Goal: Task Accomplishment & Management: Use online tool/utility

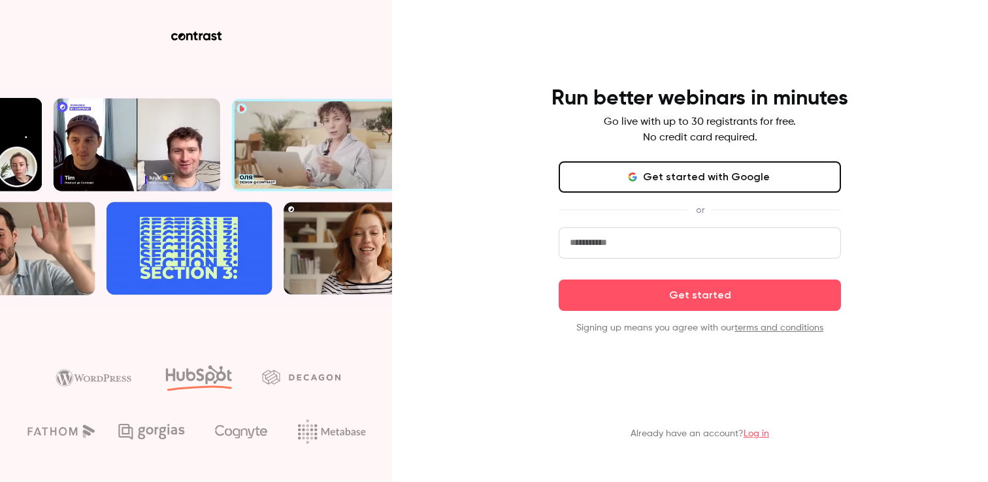
click at [705, 233] on input "email" at bounding box center [699, 242] width 282 height 31
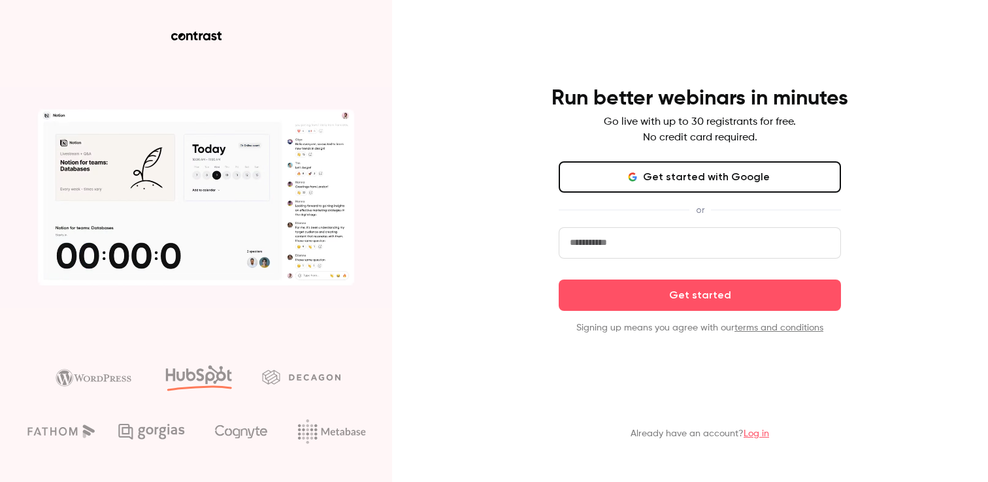
click at [688, 187] on button "Get started with Google" at bounding box center [699, 176] width 282 height 31
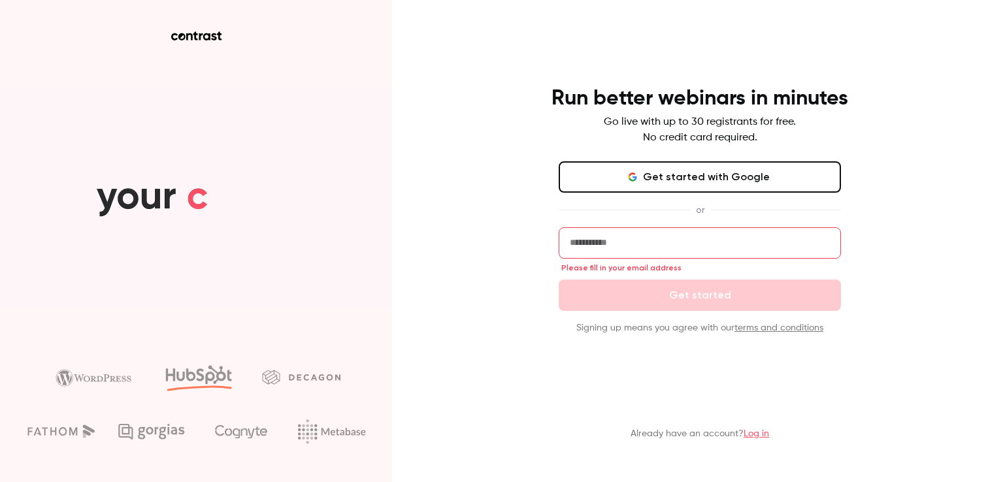
click at [645, 244] on input "email" at bounding box center [699, 242] width 282 height 31
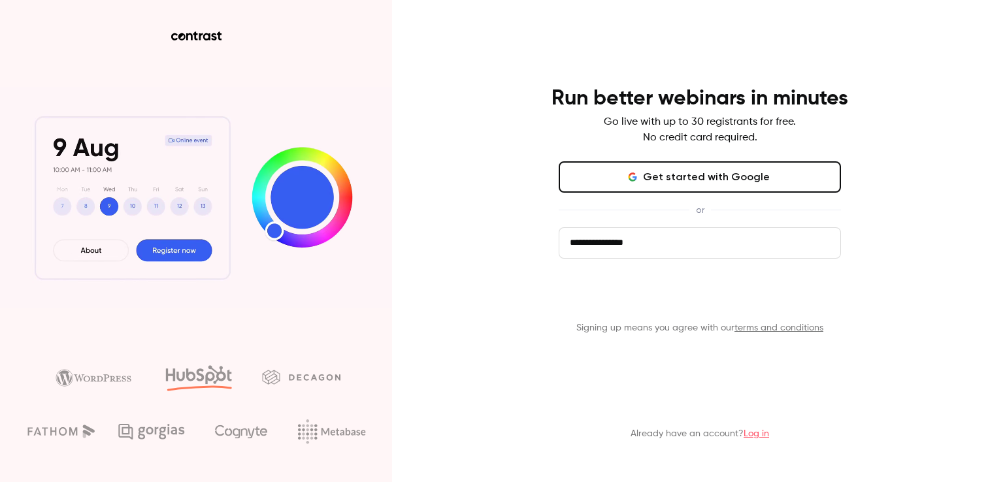
type input "**********"
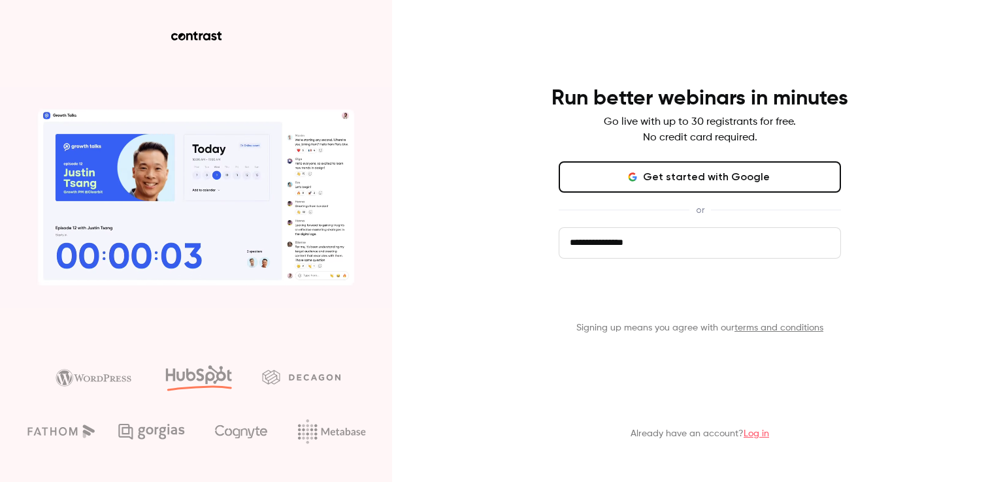
click at [644, 297] on button "Get started" at bounding box center [699, 295] width 282 height 31
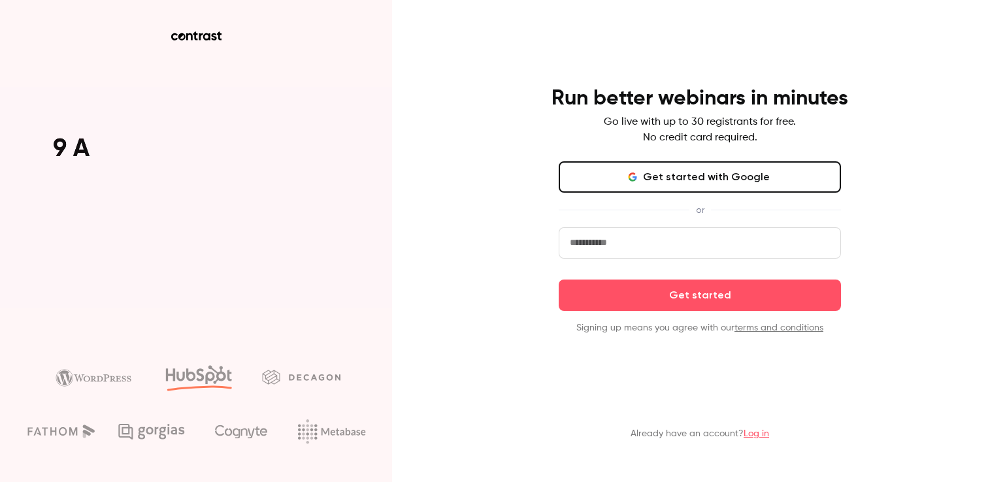
click at [647, 186] on button "Get started with Google" at bounding box center [699, 176] width 282 height 31
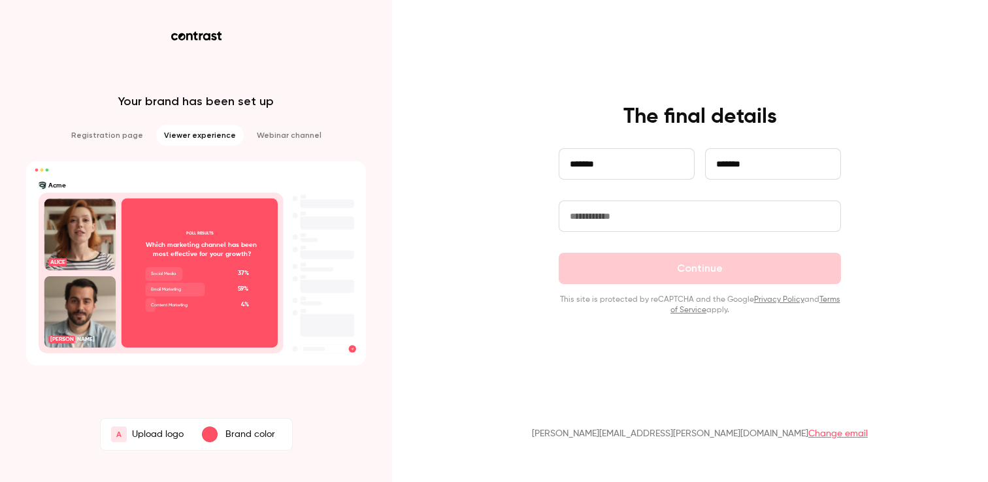
click at [808, 437] on link "Change email" at bounding box center [837, 433] width 59 height 9
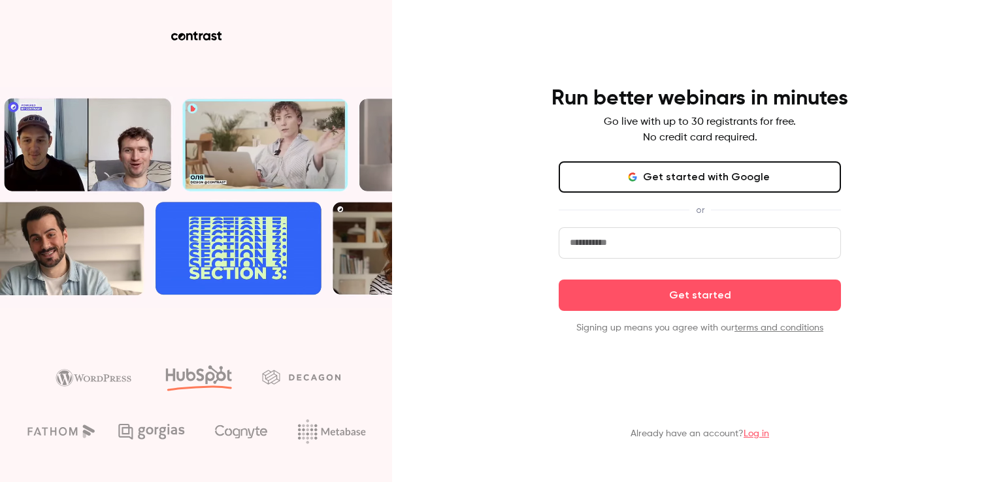
click at [671, 238] on input "email" at bounding box center [699, 242] width 282 height 31
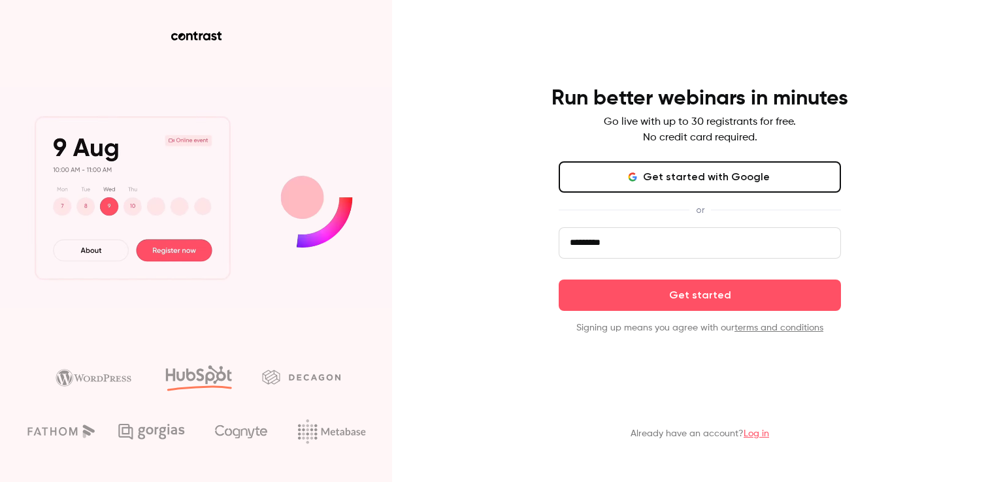
type input "*********"
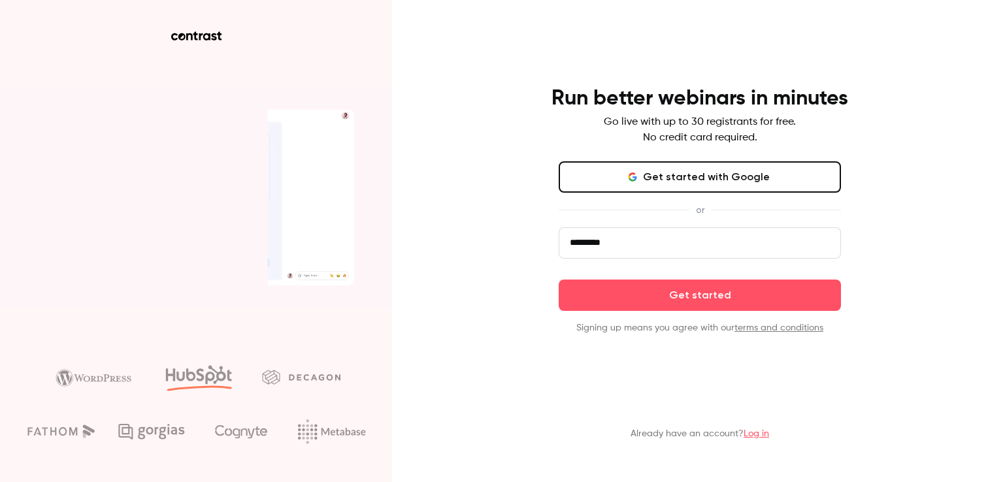
click at [632, 176] on icon "button" at bounding box center [632, 177] width 10 height 10
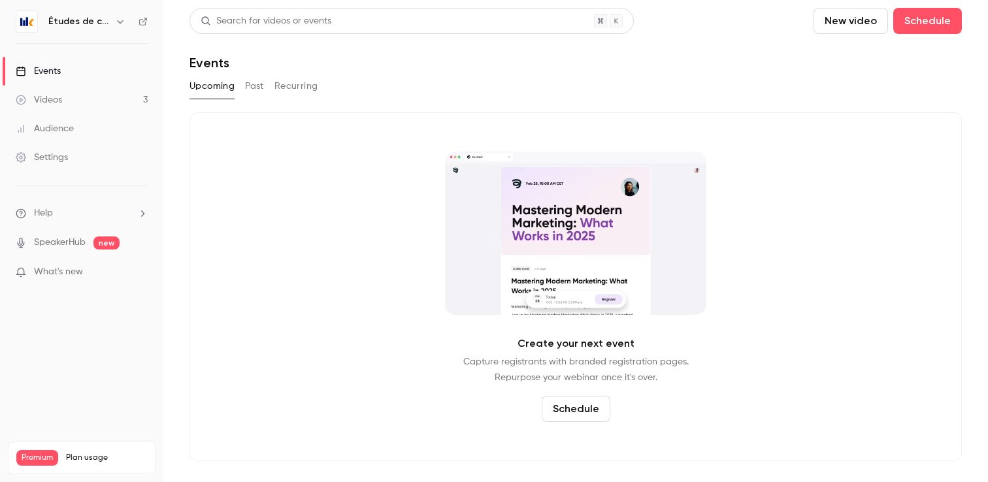
click at [259, 91] on button "Past" at bounding box center [254, 86] width 19 height 21
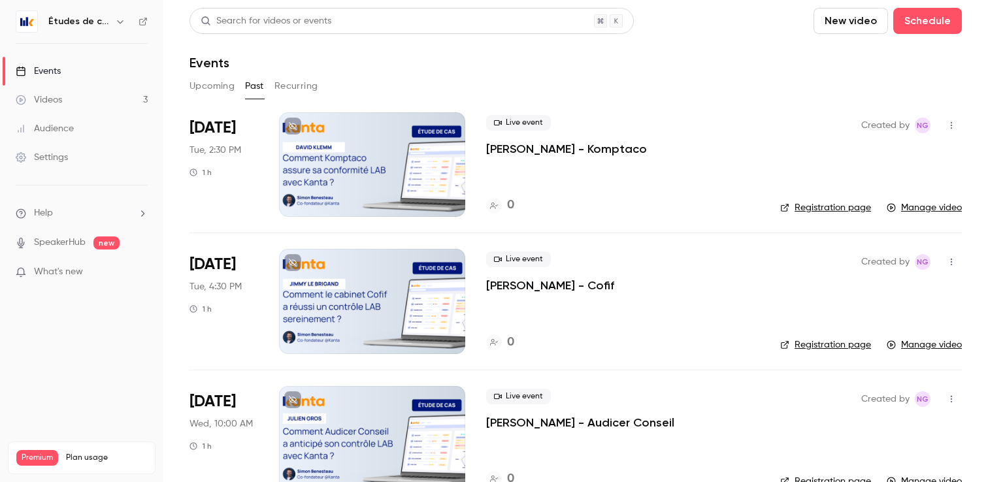
click at [219, 94] on button "Upcoming" at bounding box center [211, 86] width 45 height 21
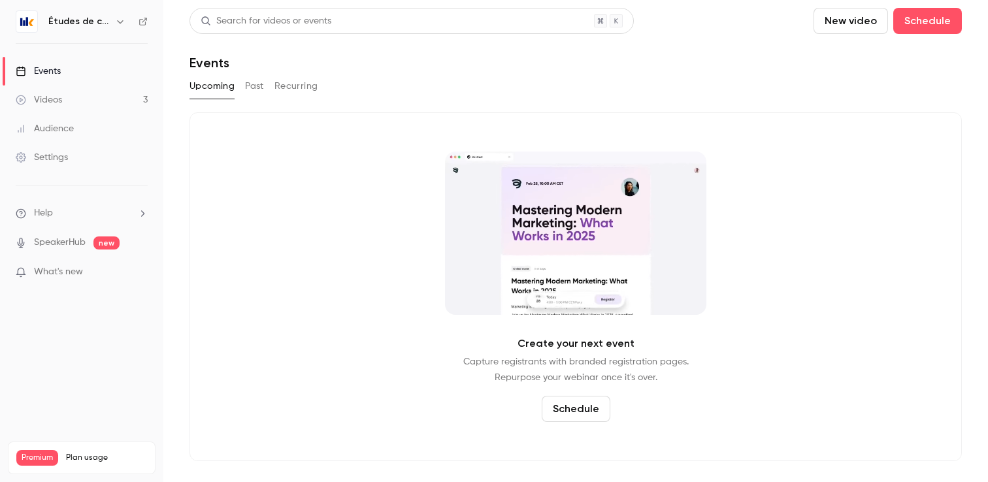
click at [124, 21] on button "button" at bounding box center [120, 22] width 16 height 16
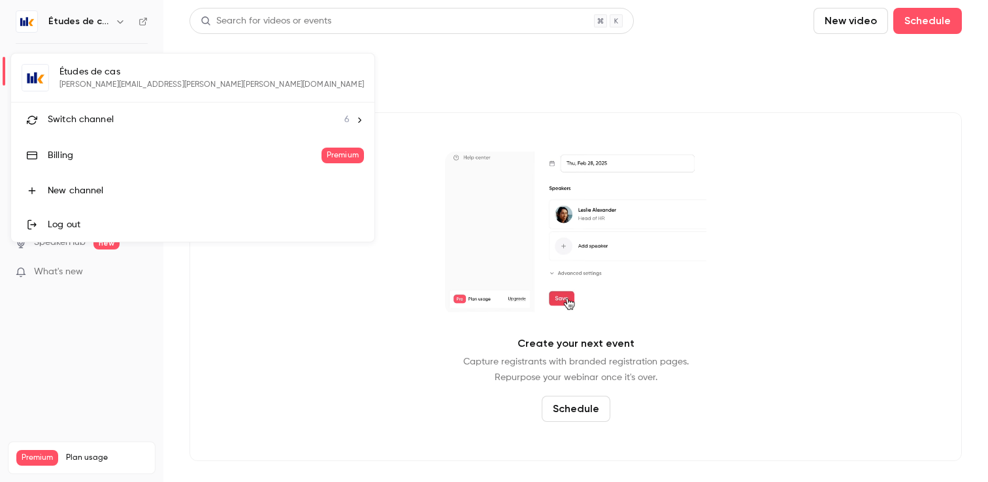
click at [131, 113] on div "Switch channel 6" at bounding box center [199, 120] width 302 height 14
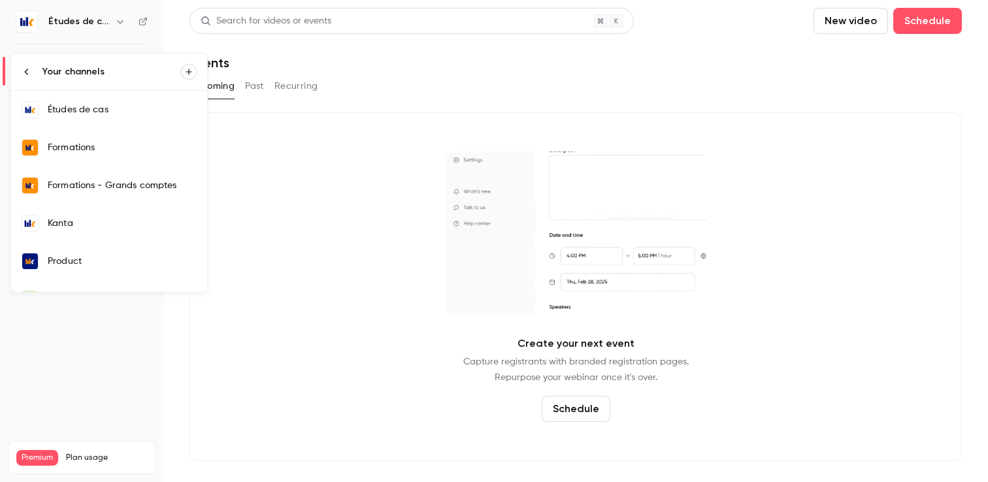
click at [103, 231] on link "Kanta" at bounding box center [109, 223] width 196 height 38
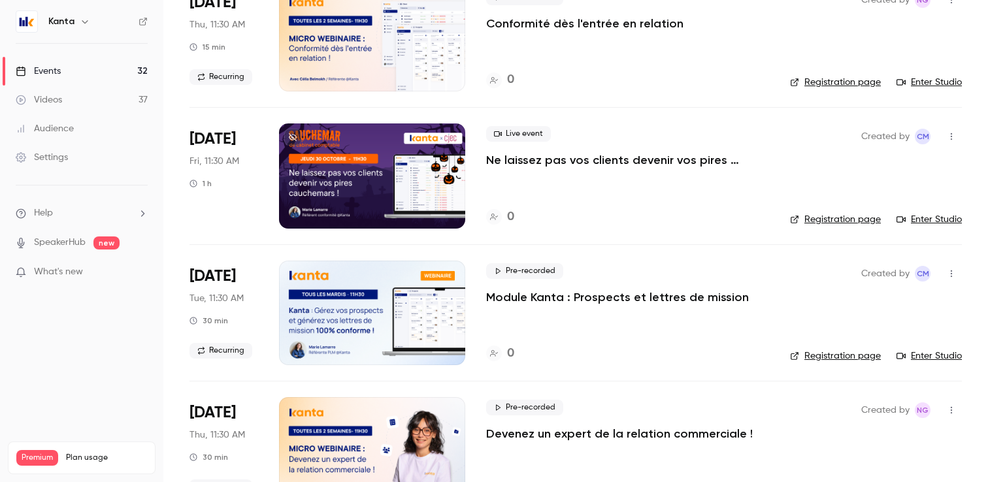
scroll to position [952, 0]
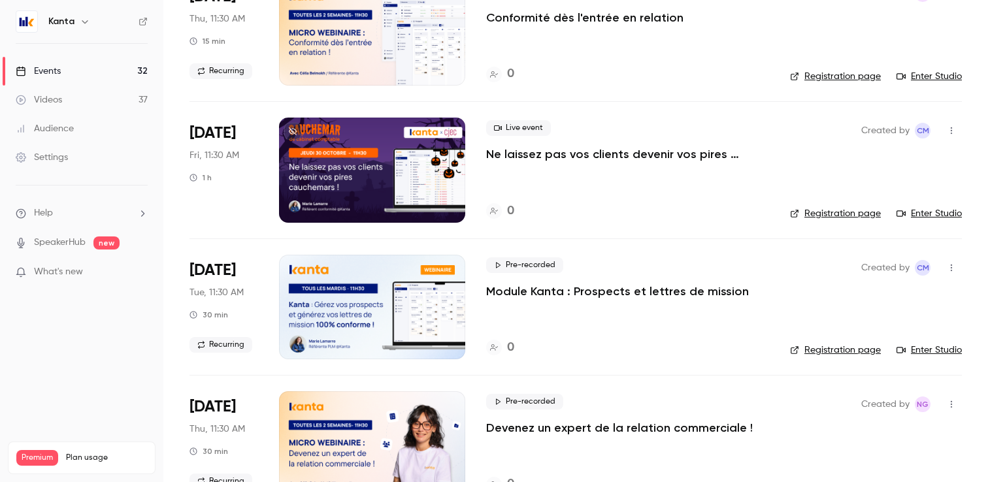
click at [331, 191] on div at bounding box center [372, 170] width 186 height 105
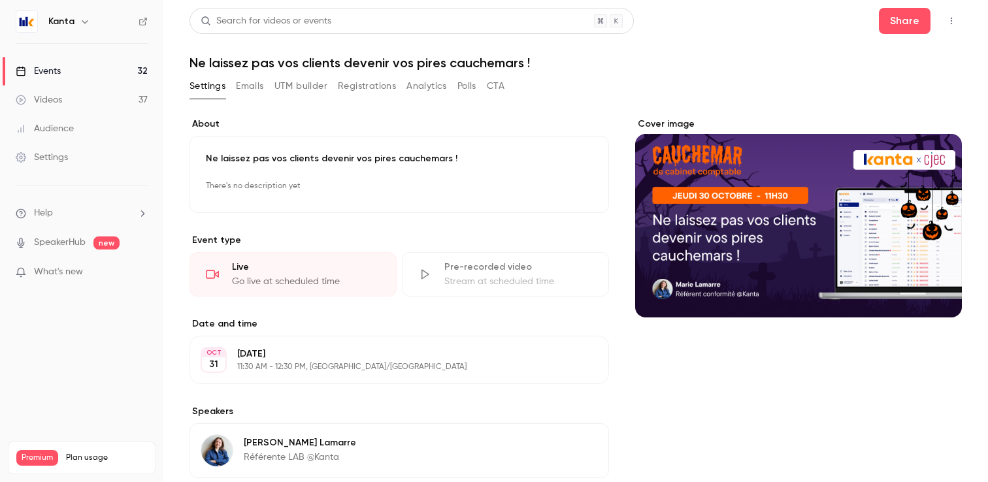
click at [283, 88] on button "UTM builder" at bounding box center [300, 86] width 53 height 21
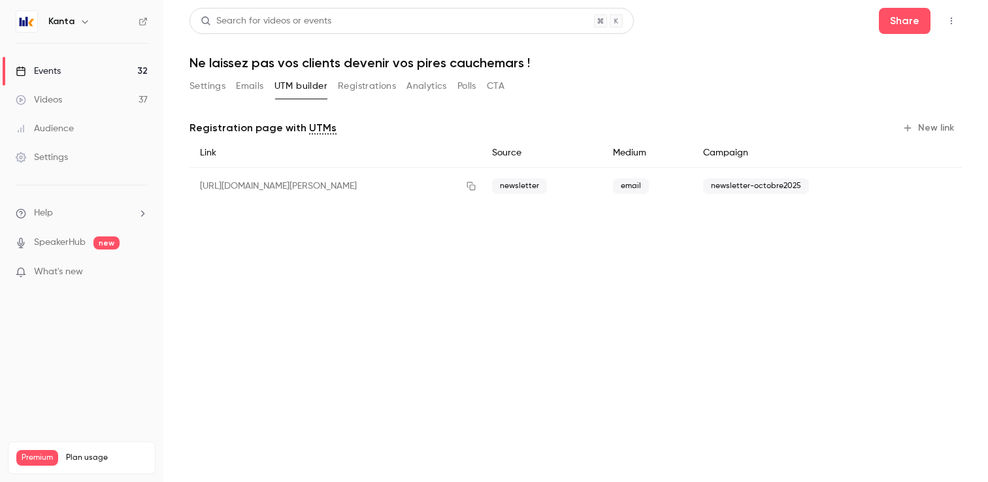
click at [927, 127] on button "New link" at bounding box center [929, 128] width 65 height 21
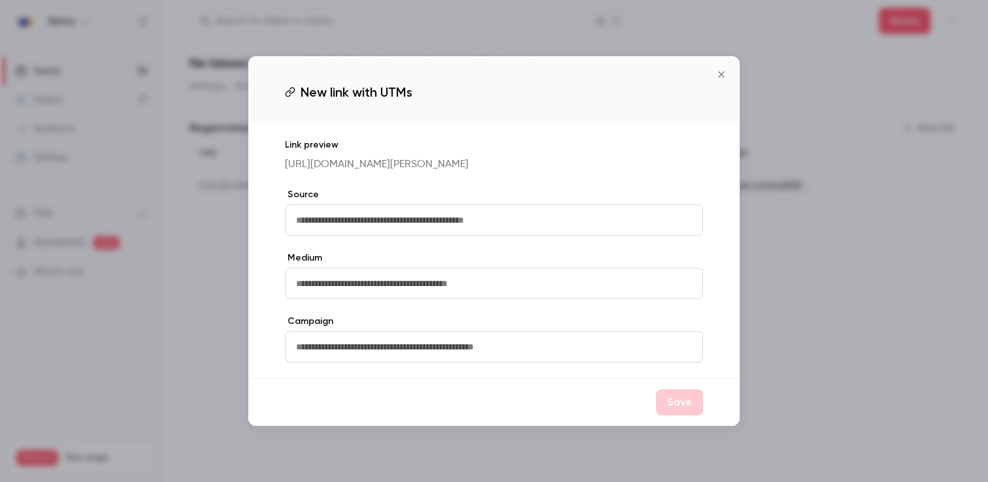
click at [455, 232] on input "text" at bounding box center [494, 219] width 418 height 31
type input "****"
click at [441, 297] on input "text" at bounding box center [494, 283] width 418 height 31
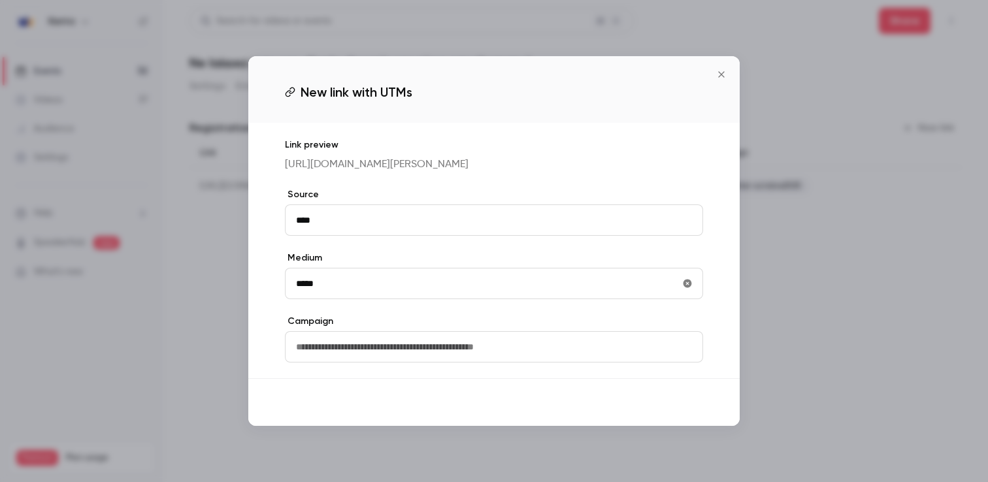
type input "*****"
click at [675, 406] on button "Save" at bounding box center [679, 402] width 47 height 26
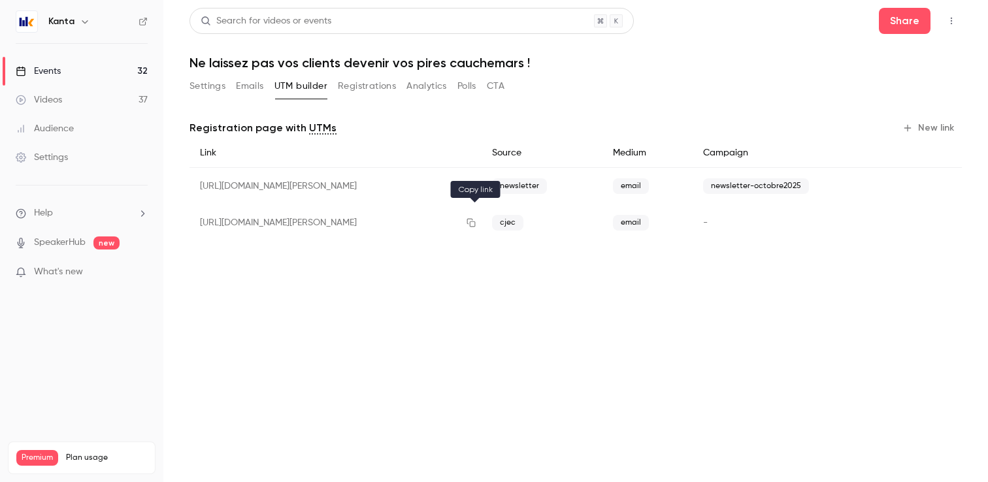
click at [476, 223] on icon "button" at bounding box center [471, 222] width 10 height 9
